Goal: Find specific page/section: Find specific page/section

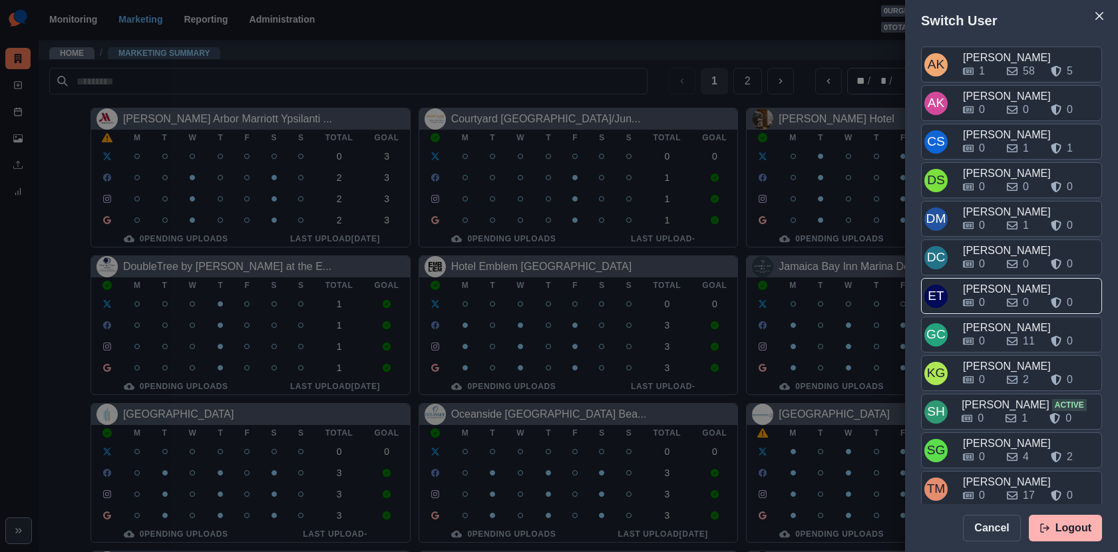
click at [989, 281] on div "[PERSON_NAME]" at bounding box center [1031, 289] width 136 height 16
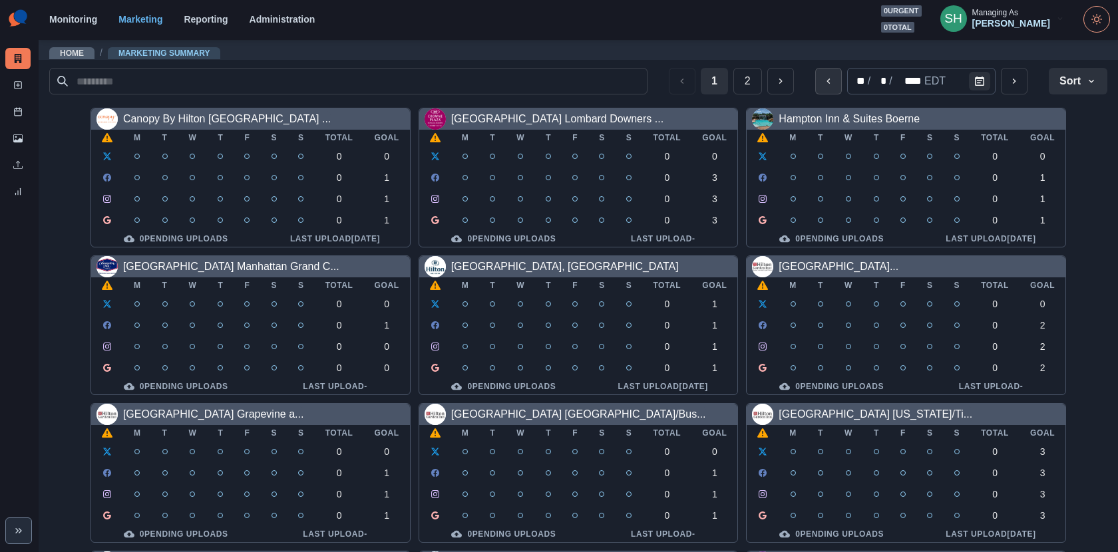
click at [833, 86] on button "previous" at bounding box center [828, 81] width 27 height 27
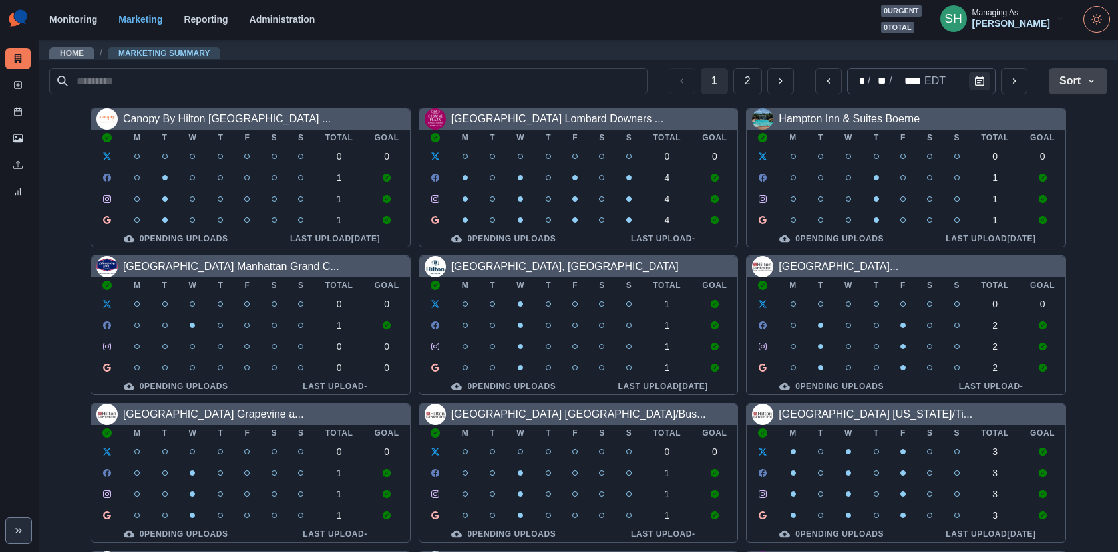
click at [1075, 83] on button "Sort" at bounding box center [1078, 81] width 59 height 27
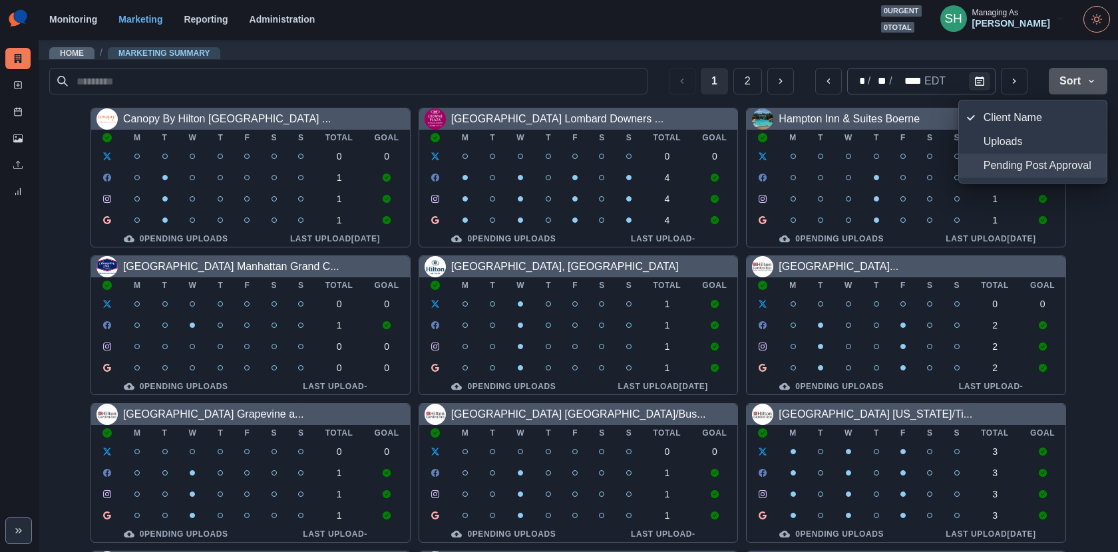
click at [1040, 163] on span "Pending Post Approval" at bounding box center [1040, 166] width 115 height 16
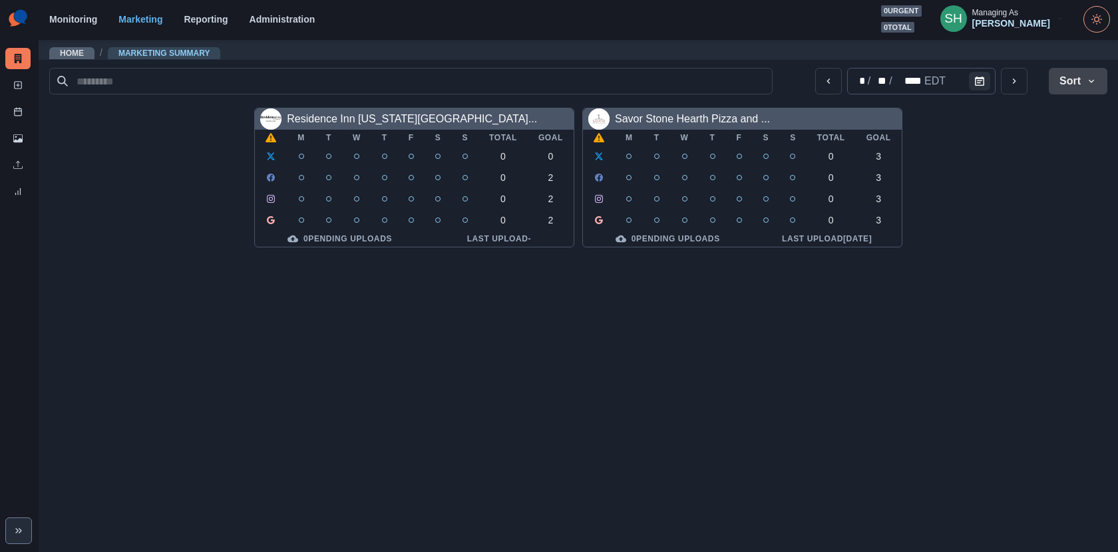
click at [1081, 71] on button "Sort" at bounding box center [1078, 81] width 59 height 27
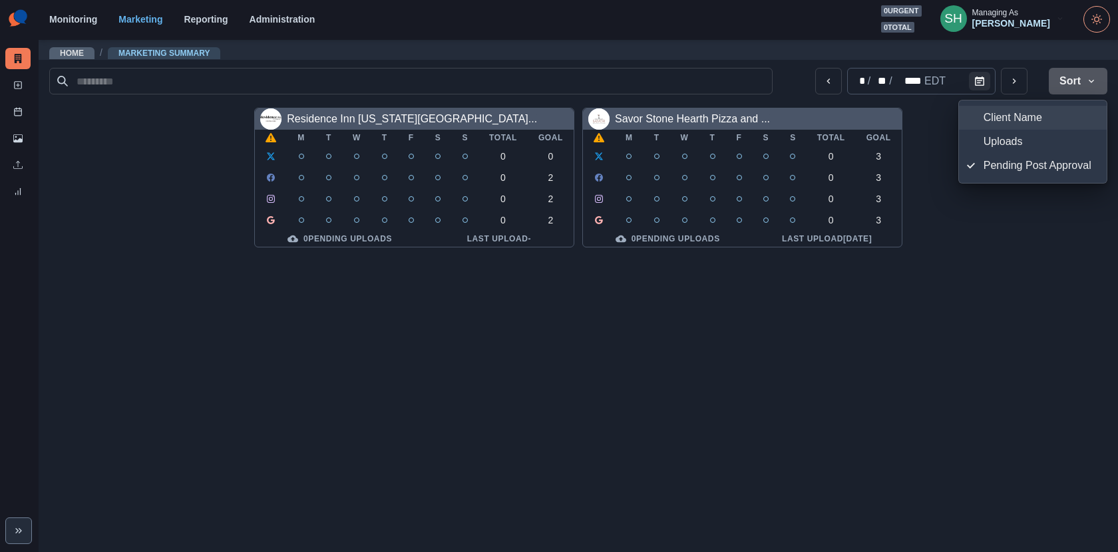
click at [1043, 110] on span "Client Name" at bounding box center [1040, 118] width 115 height 16
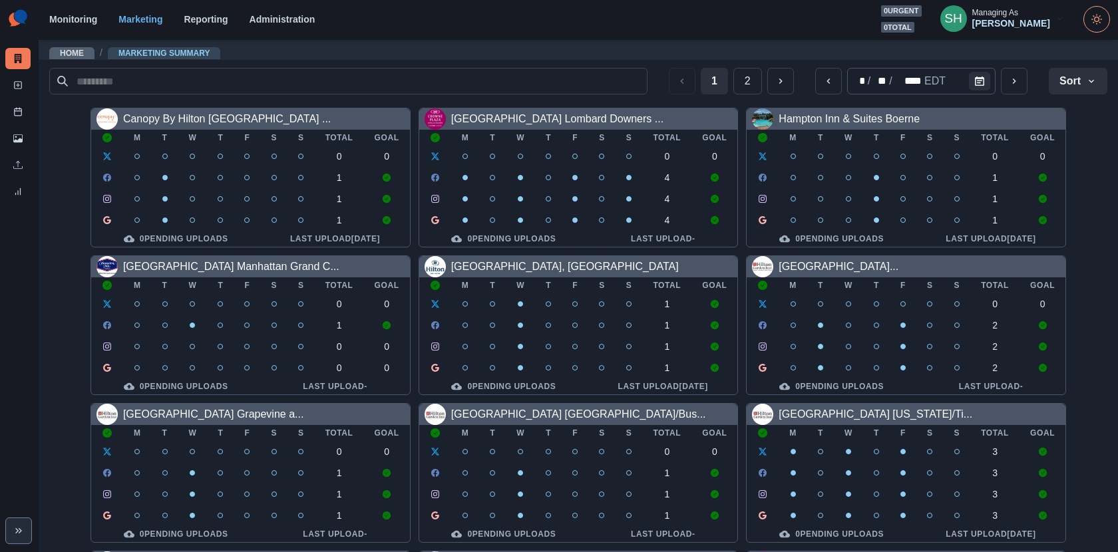
click at [1025, 19] on div "[PERSON_NAME]" at bounding box center [1011, 23] width 78 height 11
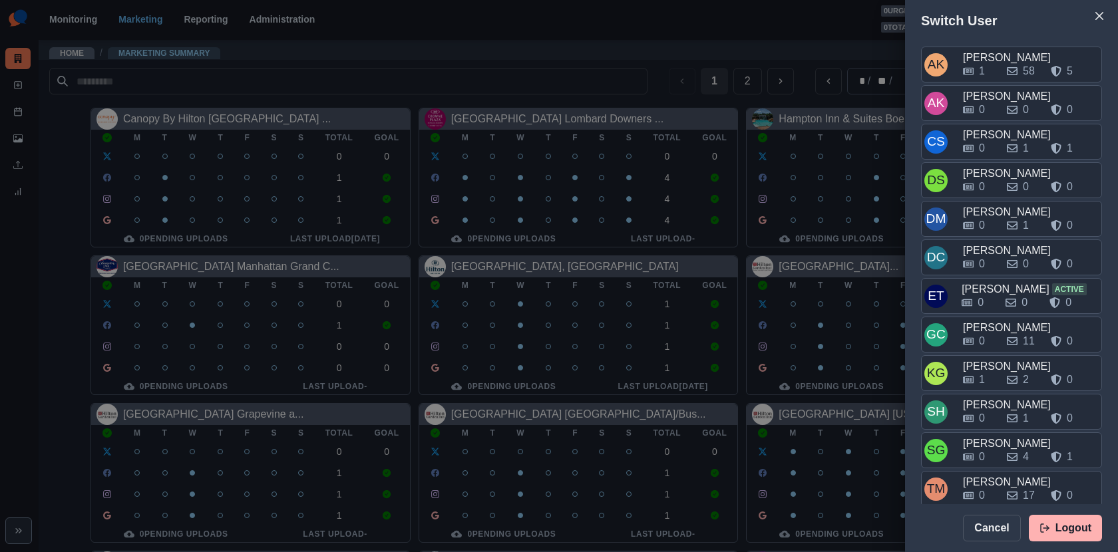
click at [719, 105] on div "Switch User AK [PERSON_NAME] 1 58 5 AK [PERSON_NAME] 0 0 0 CS [PERSON_NAME] 0 1…" at bounding box center [559, 276] width 1118 height 552
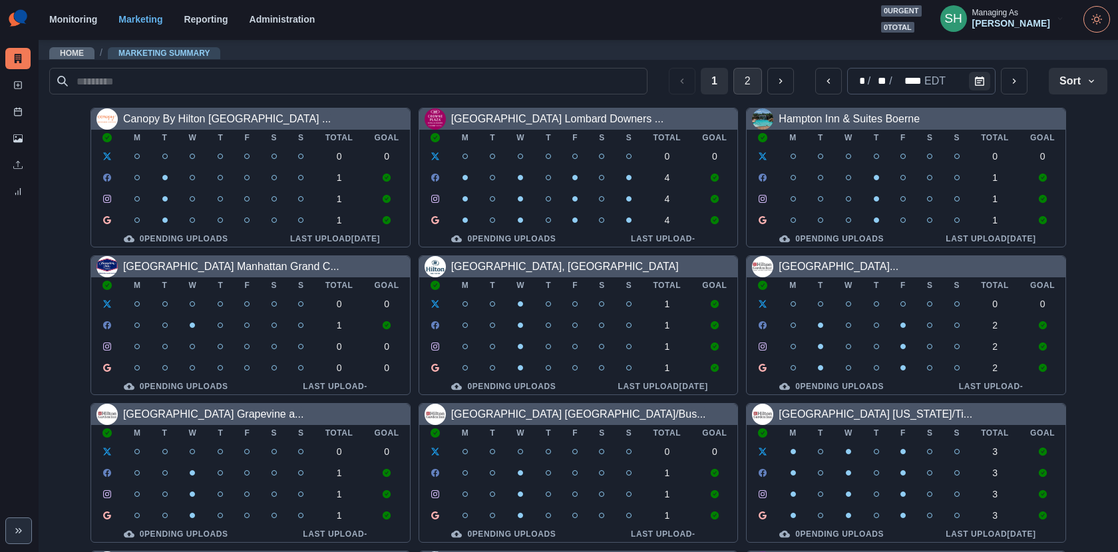
click at [751, 83] on button "2" at bounding box center [747, 81] width 29 height 27
